Goal: Information Seeking & Learning: Learn about a topic

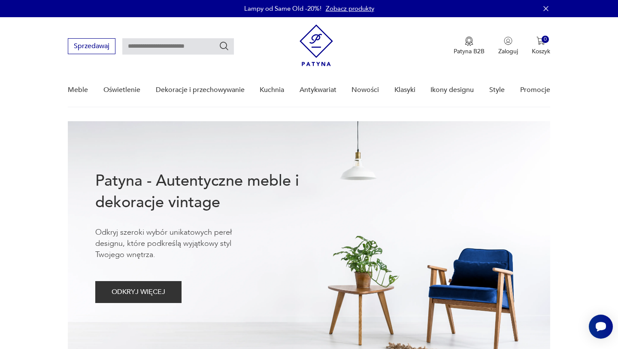
click at [169, 45] on input "text" at bounding box center [178, 46] width 112 height 16
type input "**********"
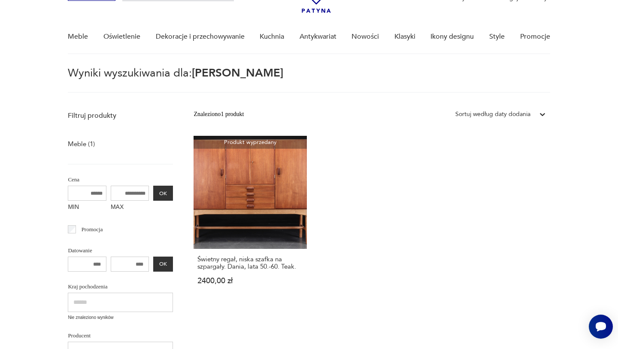
scroll to position [7, 0]
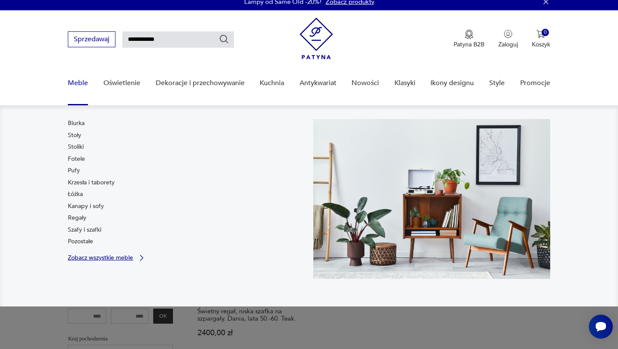
click at [87, 255] on p "Zobacz wszystkie meble" at bounding box center [100, 258] width 65 height 6
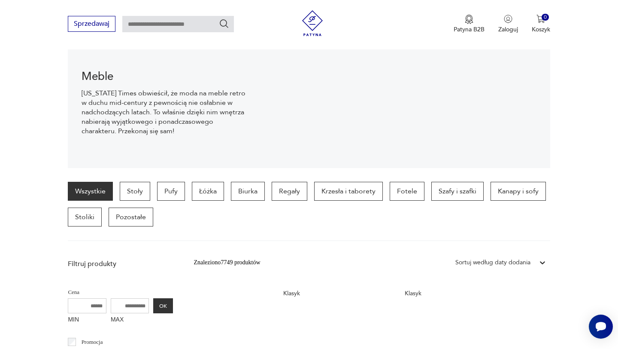
scroll to position [130, 0]
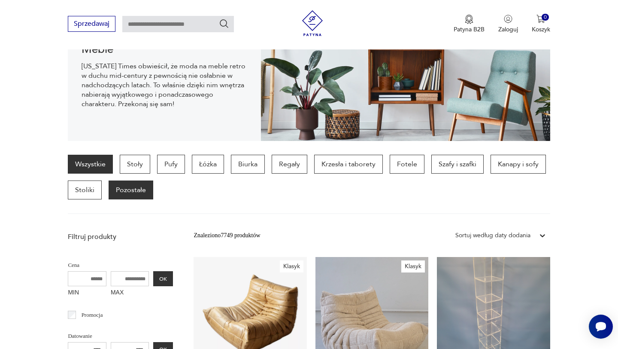
click at [116, 191] on p "Pozostałe" at bounding box center [131, 189] width 45 height 19
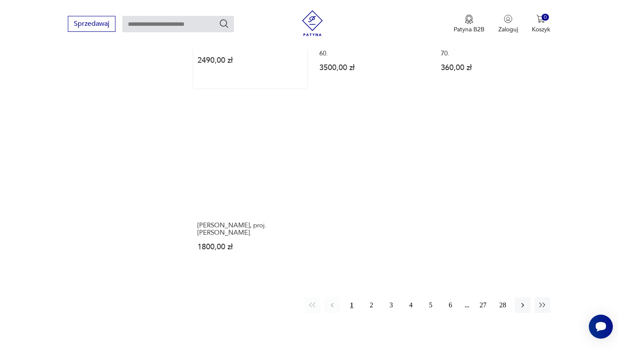
scroll to position [1213, 0]
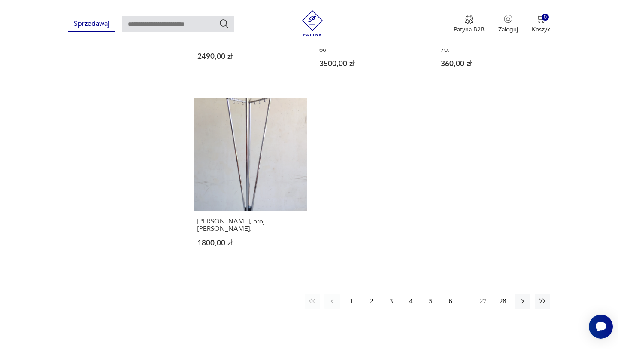
click at [450, 293] on button "6" at bounding box center [450, 300] width 15 height 15
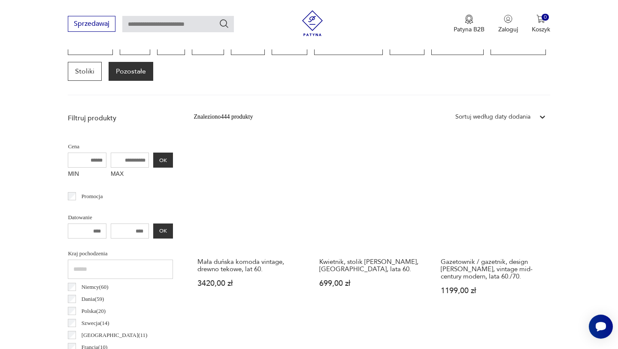
scroll to position [250, 0]
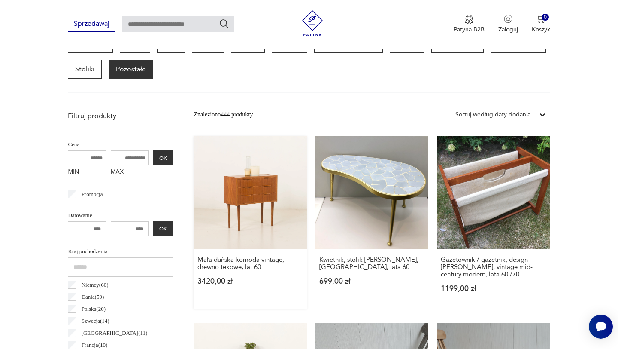
click at [256, 225] on link "Mała duńska komoda vintage, drewno tekowe, lat 60. 3420,00 zł" at bounding box center [250, 222] width 113 height 173
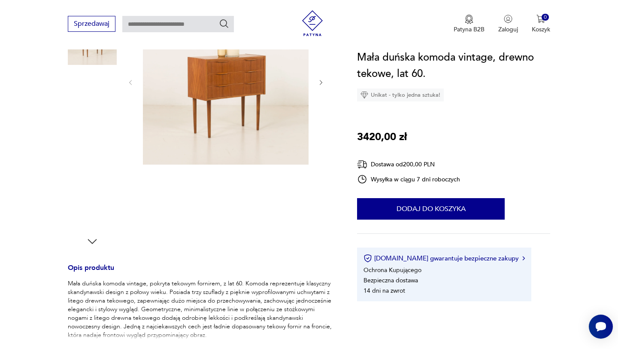
scroll to position [117, 0]
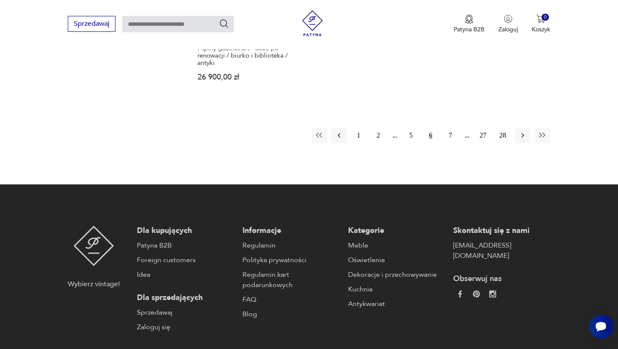
scroll to position [1440, 0]
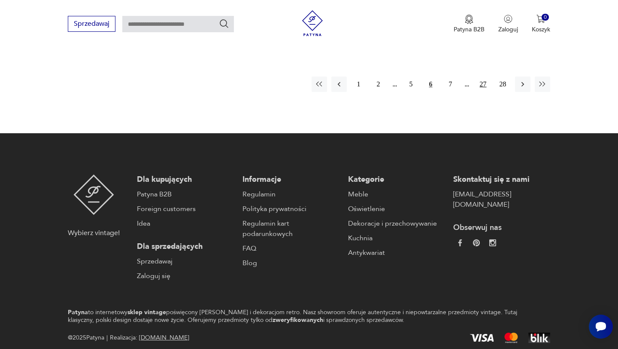
click at [490, 76] on button "27" at bounding box center [483, 83] width 15 height 15
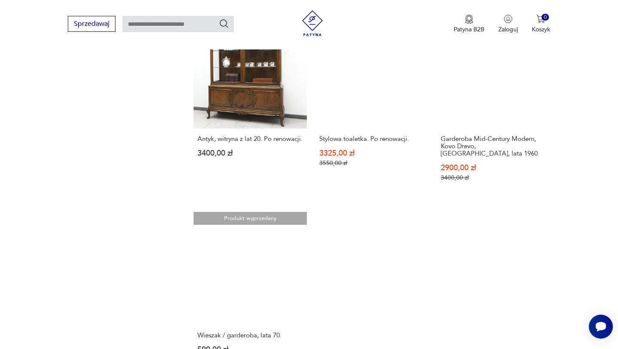
scroll to position [1213, 0]
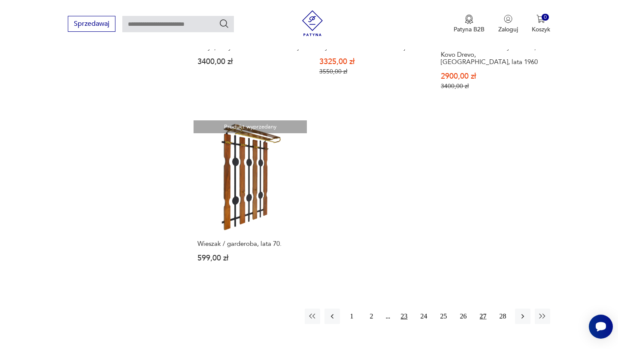
click at [401, 308] on button "23" at bounding box center [404, 315] width 15 height 15
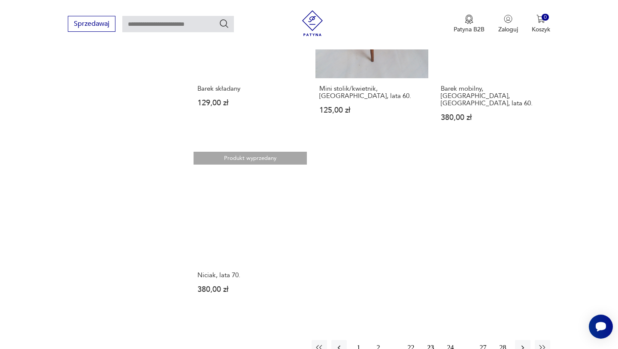
scroll to position [1139, 0]
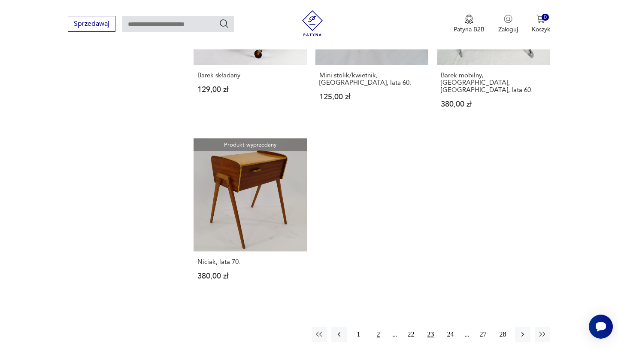
click at [375, 327] on button "2" at bounding box center [378, 333] width 15 height 15
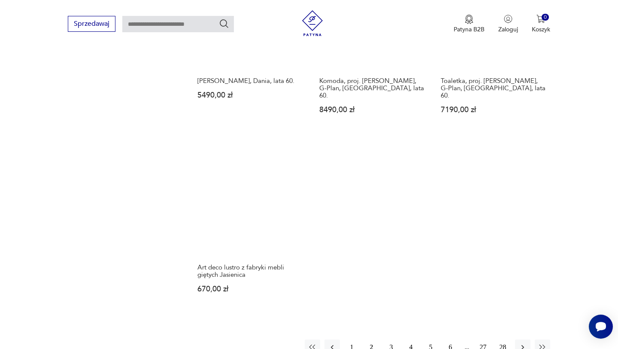
scroll to position [1179, 0]
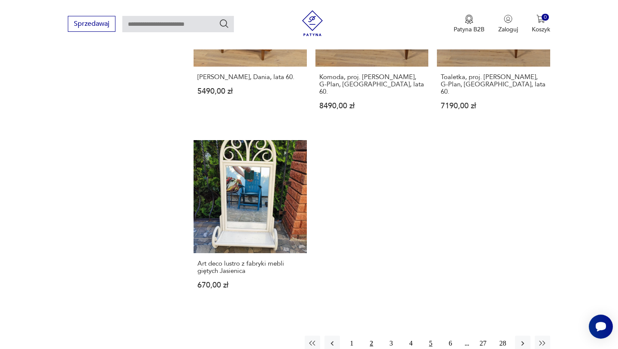
click at [433, 335] on button "5" at bounding box center [430, 342] width 15 height 15
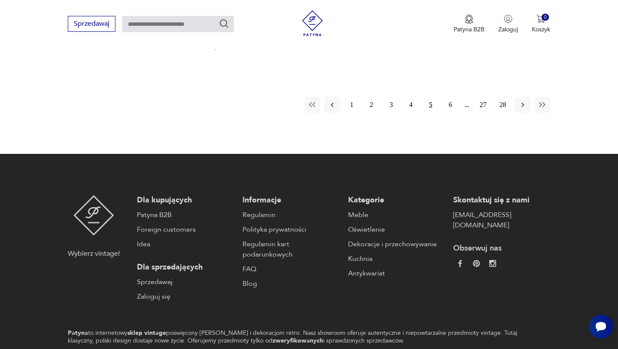
scroll to position [1430, 0]
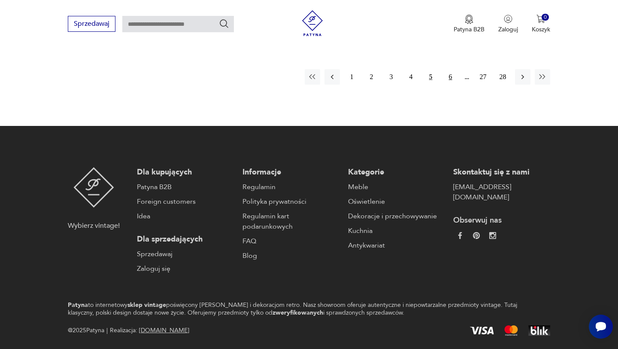
click at [449, 71] on button "6" at bounding box center [450, 76] width 15 height 15
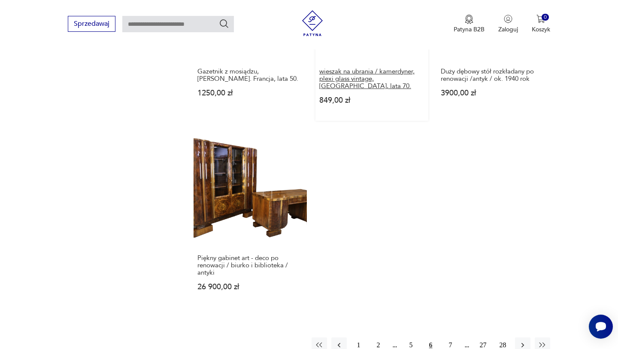
scroll to position [1228, 0]
